Goal: Information Seeking & Learning: Learn about a topic

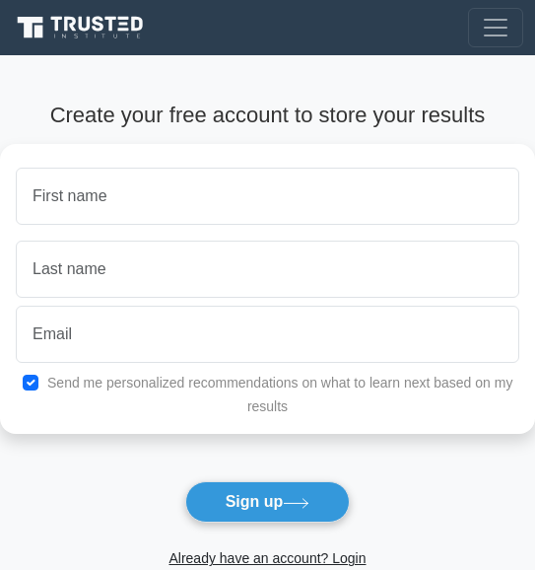
click at [212, 81] on div "Create your free account to store your results Send me personalized recommendat…" at bounding box center [267, 355] width 535 height 601
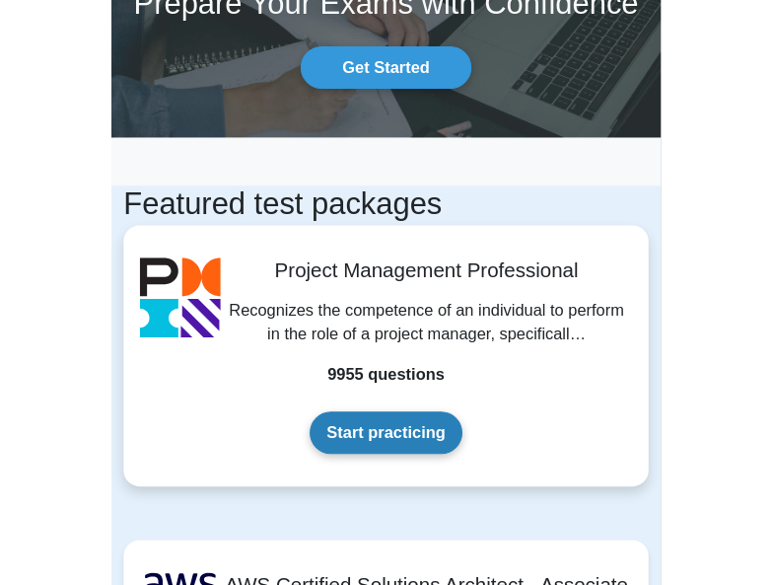
scroll to position [141, 0]
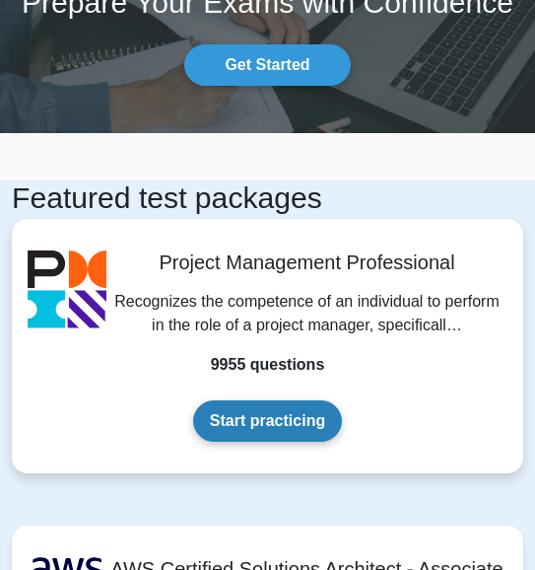
click at [286, 430] on link "Start practicing" at bounding box center [267, 420] width 149 height 41
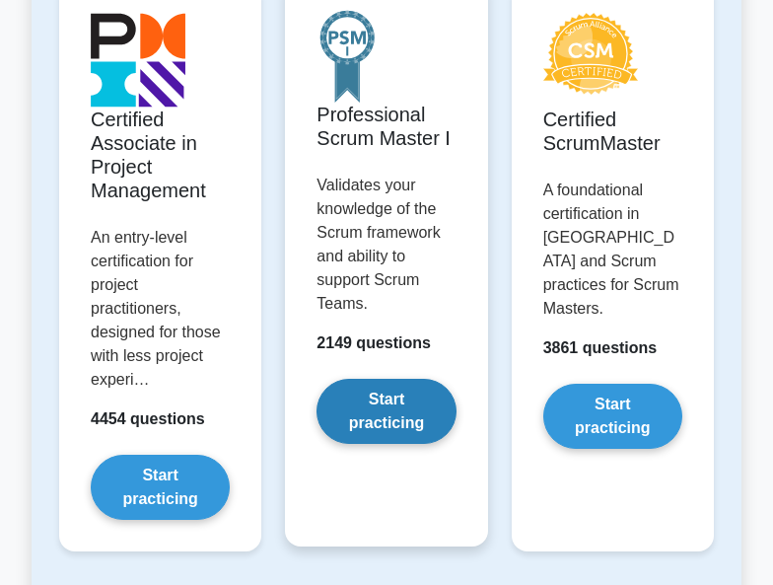
scroll to position [1135, 0]
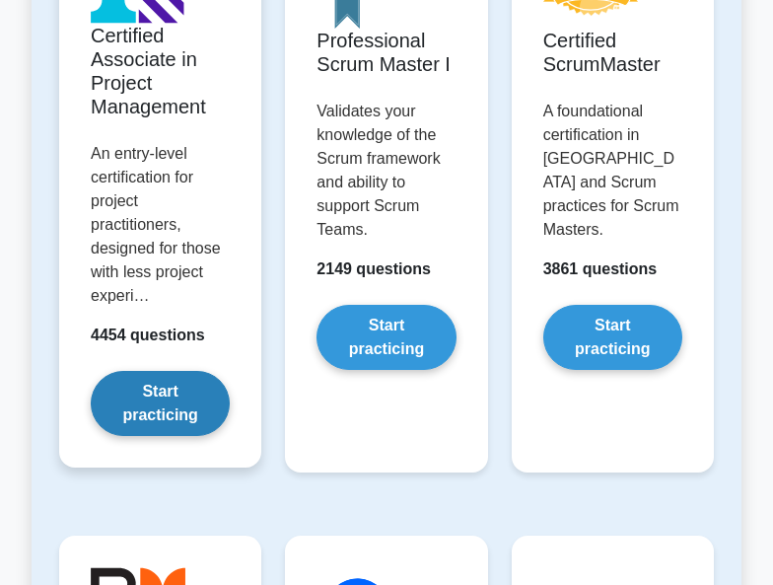
click at [136, 415] on link "Start practicing" at bounding box center [160, 403] width 139 height 65
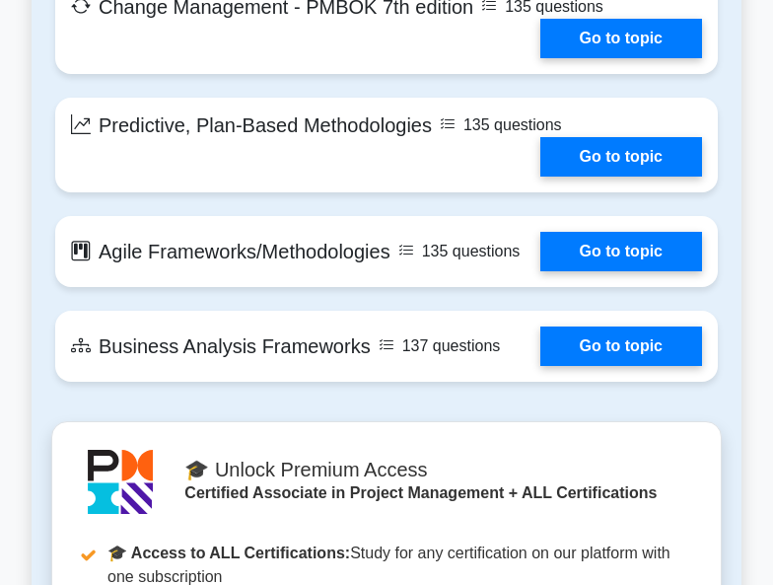
scroll to position [4695, 0]
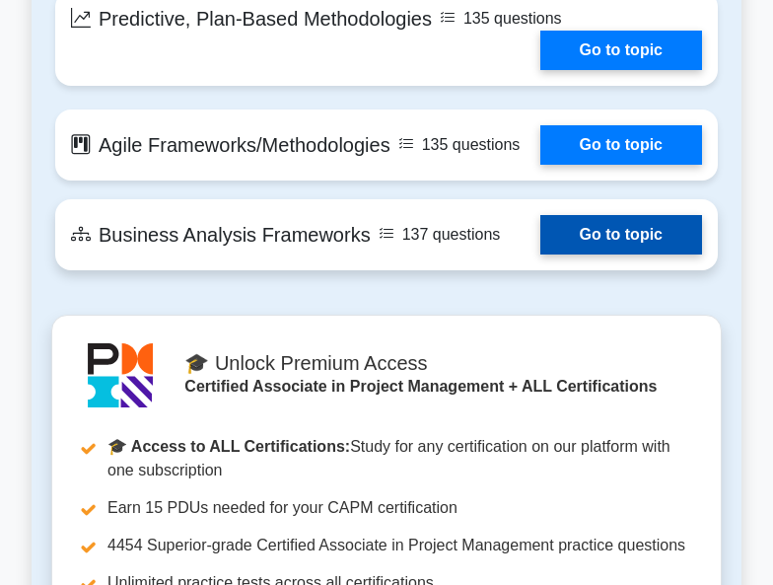
click at [540, 254] on link "Go to topic" at bounding box center [621, 234] width 162 height 39
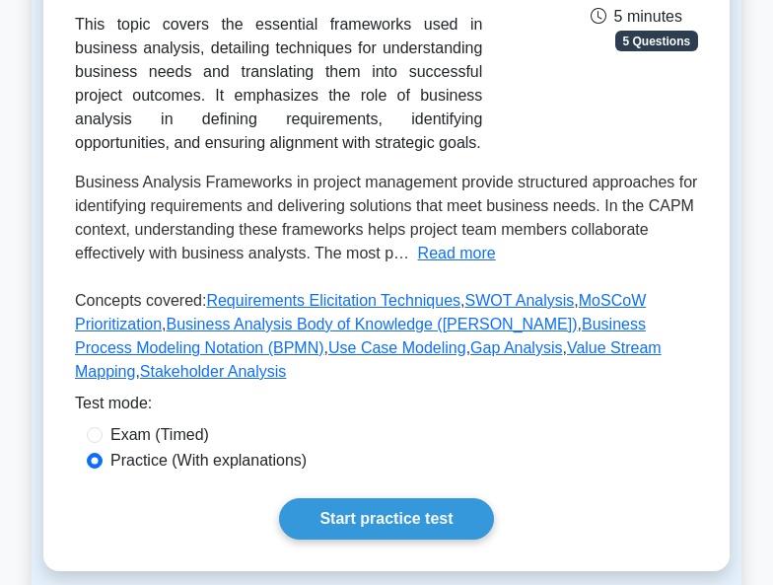
scroll to position [507, 0]
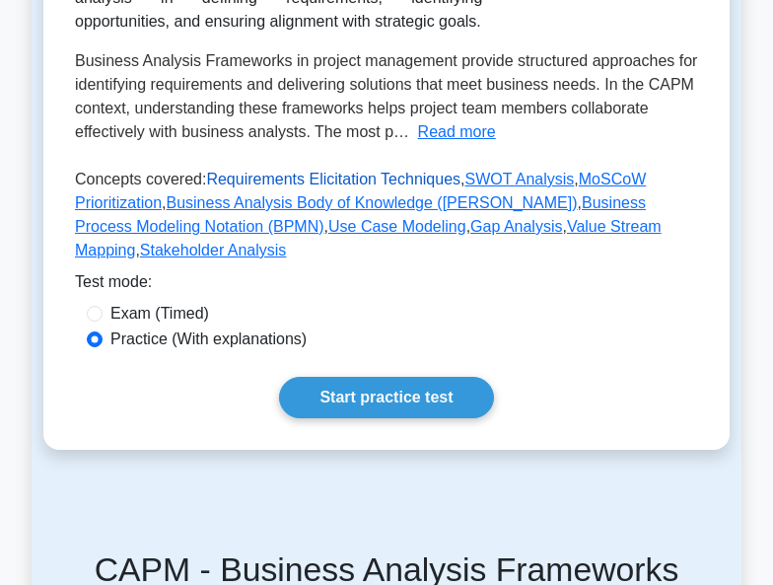
click at [317, 187] on link "Requirements Elicitation Techniques" at bounding box center [333, 179] width 254 height 17
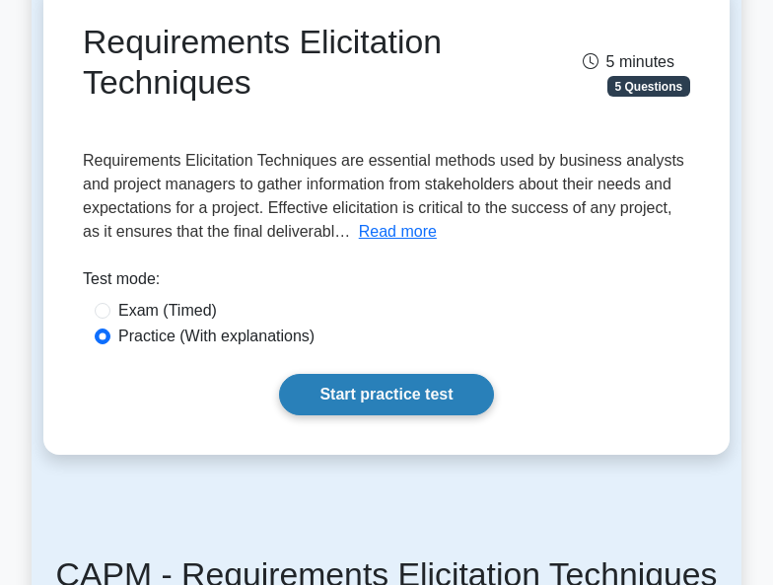
scroll to position [195, 0]
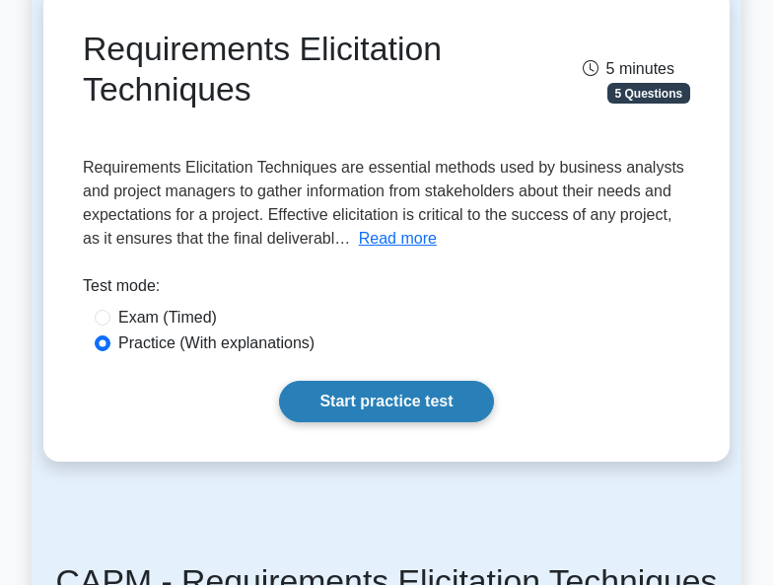
click at [367, 402] on link "Start practice test" at bounding box center [386, 400] width 214 height 41
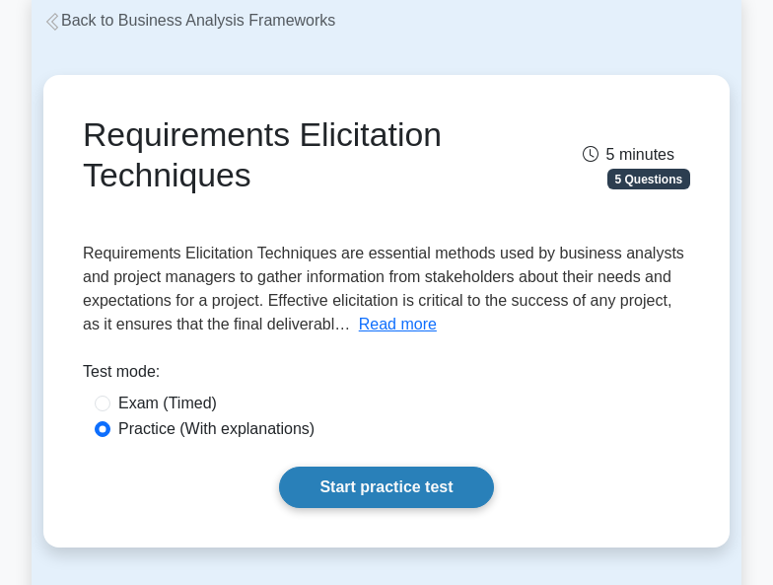
scroll to position [28, 0]
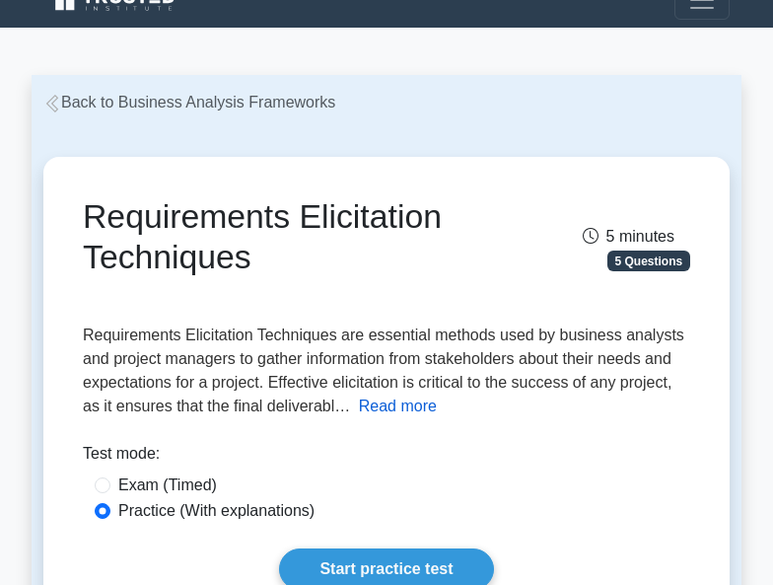
click at [381, 415] on button "Read more" at bounding box center [398, 406] width 78 height 24
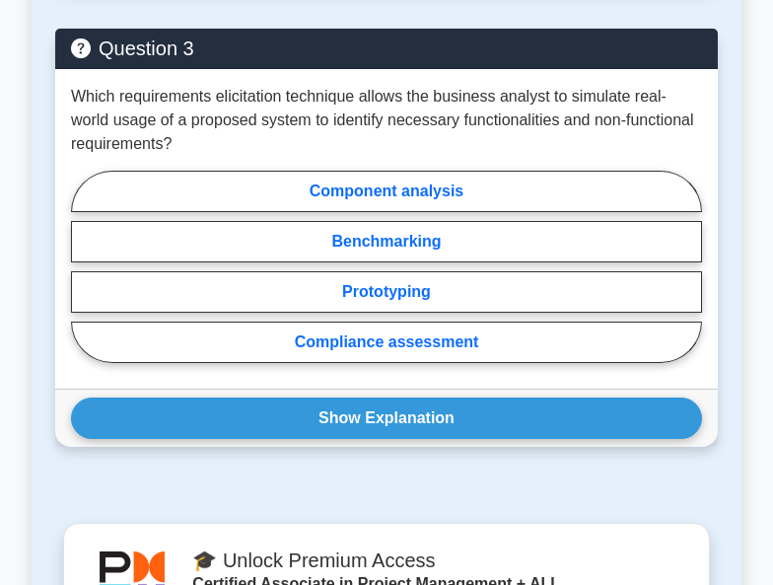
scroll to position [3356, 0]
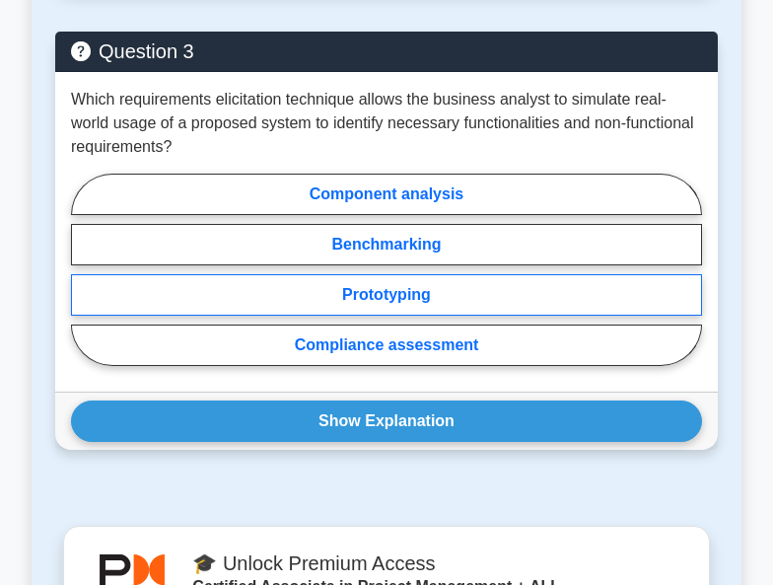
click at [371, 315] on label "Prototyping" at bounding box center [386, 294] width 631 height 41
click at [84, 282] on input "Prototyping" at bounding box center [77, 275] width 13 height 13
radio input "true"
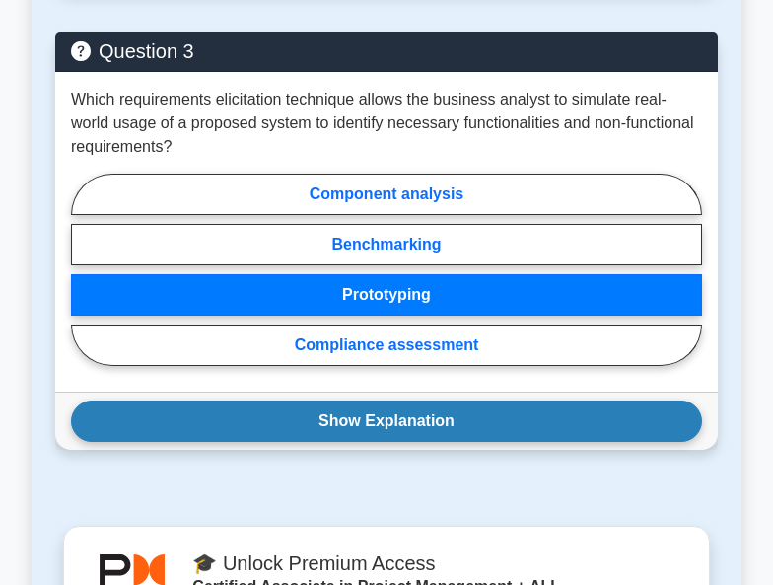
click at [384, 442] on button "Show Explanation" at bounding box center [386, 420] width 631 height 41
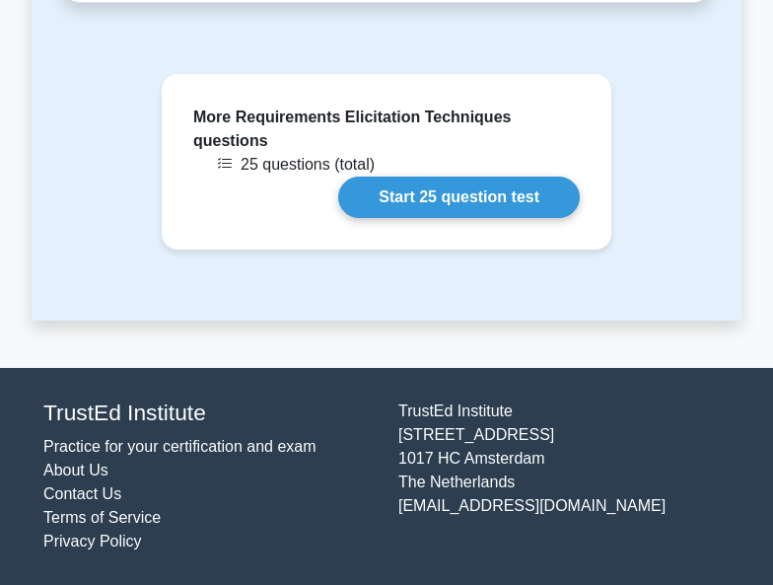
scroll to position [4827, 0]
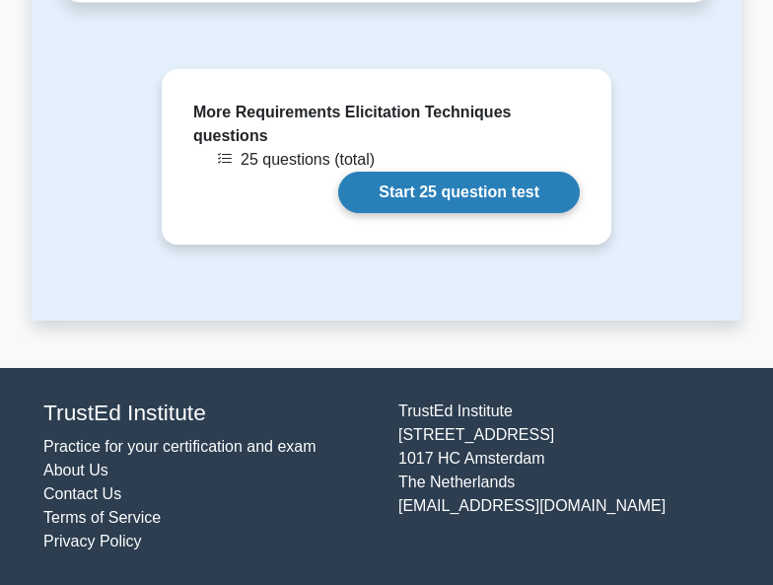
click at [445, 208] on link "Start 25 question test" at bounding box center [458, 192] width 241 height 41
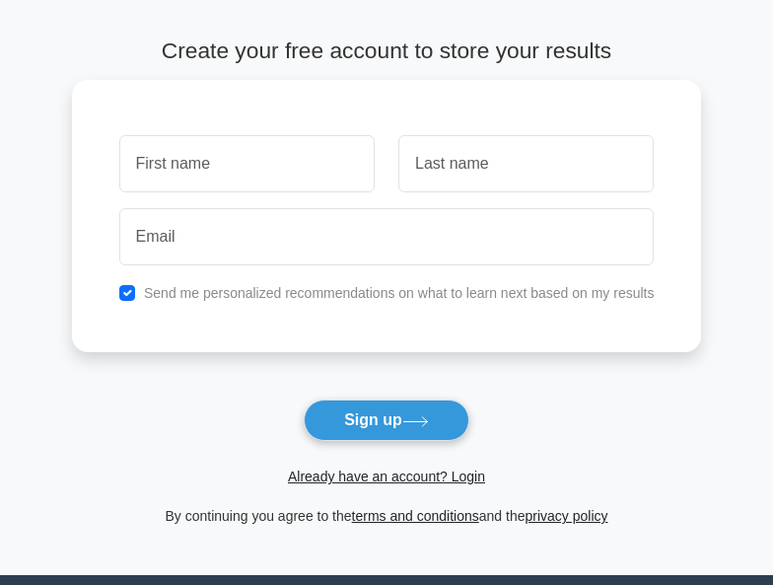
scroll to position [3, 0]
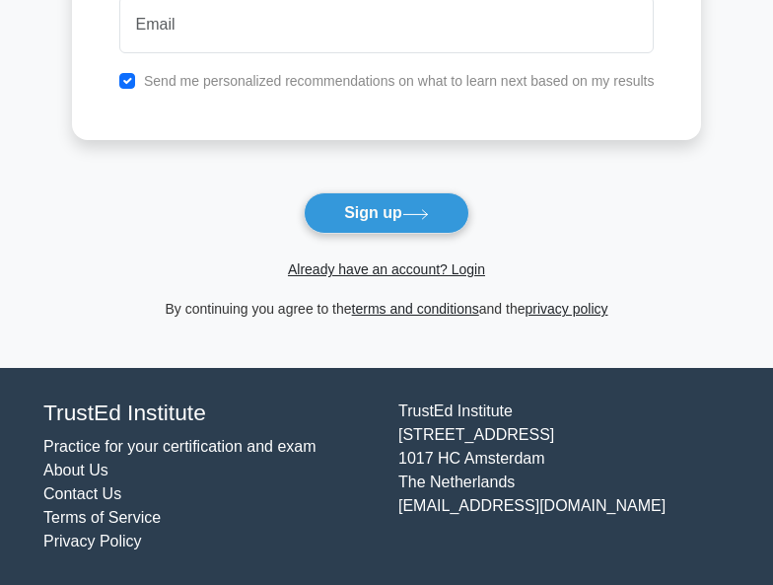
scroll to position [272, 0]
